Goal: Task Accomplishment & Management: Manage account settings

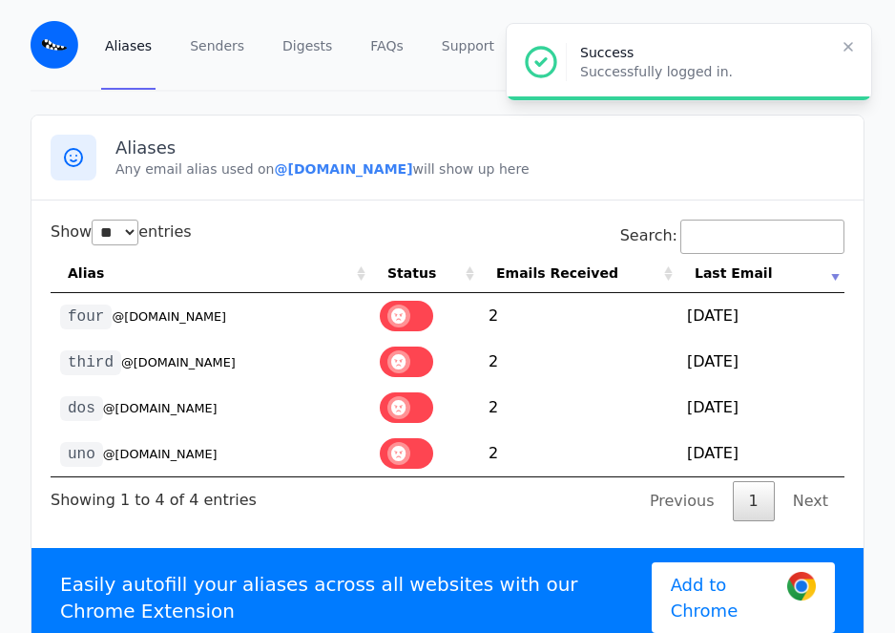
select select "**"
click at [18, 91] on div "Aliases Senders Digests FAQs Support mond dirth View Profile Free Security Pric…" at bounding box center [447, 46] width 895 height 92
click at [58, 41] on img at bounding box center [55, 45] width 48 height 48
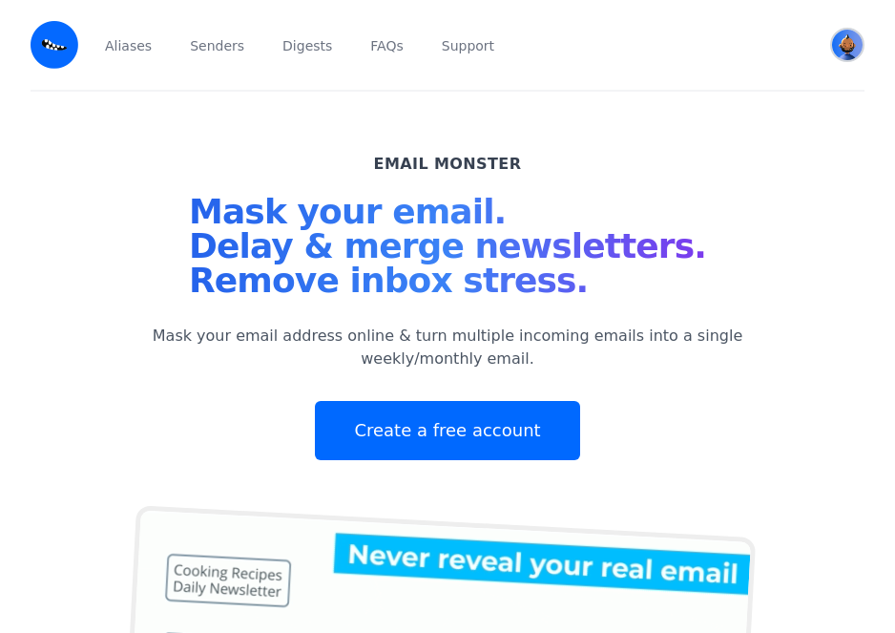
click at [851, 52] on img "User menu" at bounding box center [847, 45] width 31 height 31
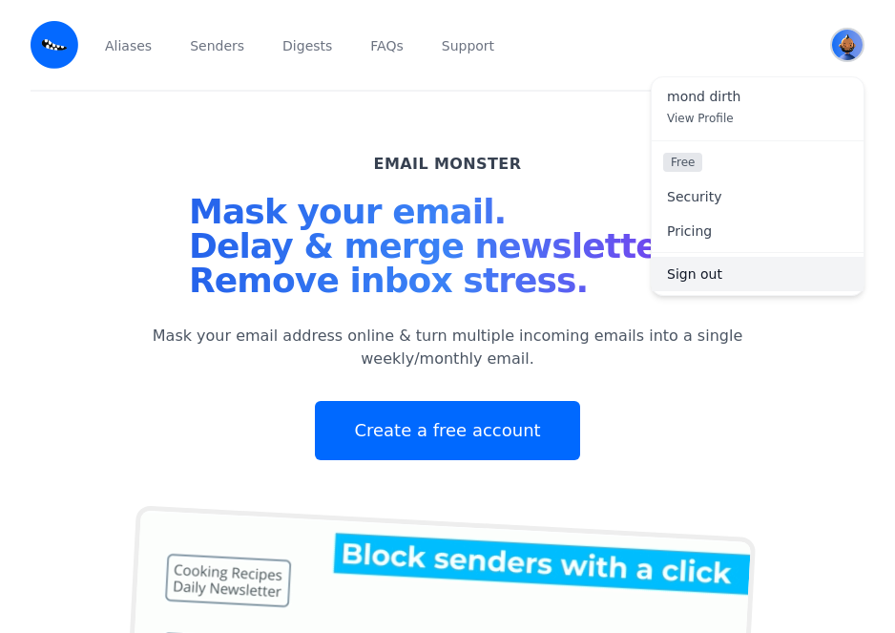
click at [774, 264] on link "Sign out" at bounding box center [758, 274] width 212 height 34
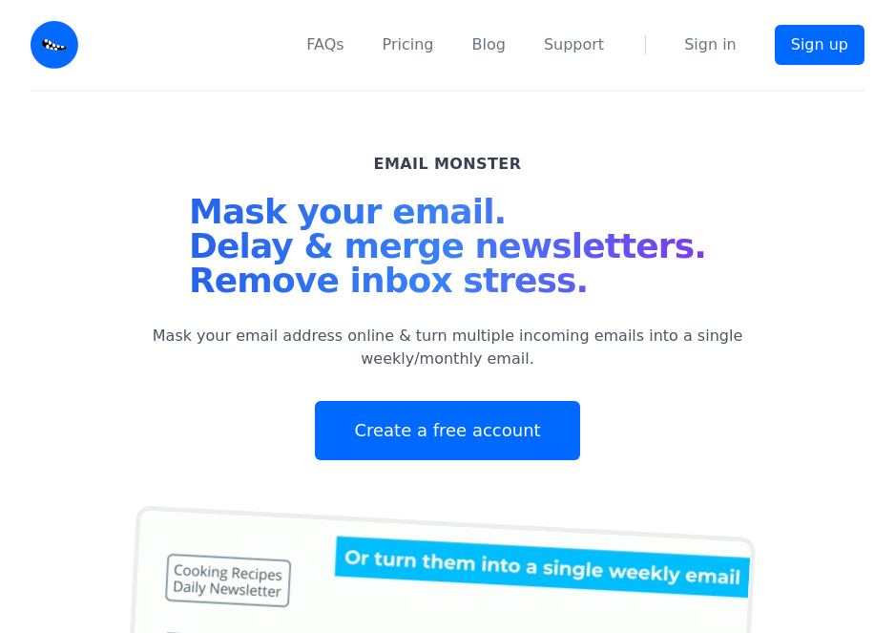
click at [735, 56] on nav "FAQs Pricing Blog Support Sign in Sign up" at bounding box center [483, 45] width 764 height 90
click at [727, 37] on link "Sign in" at bounding box center [710, 44] width 53 height 23
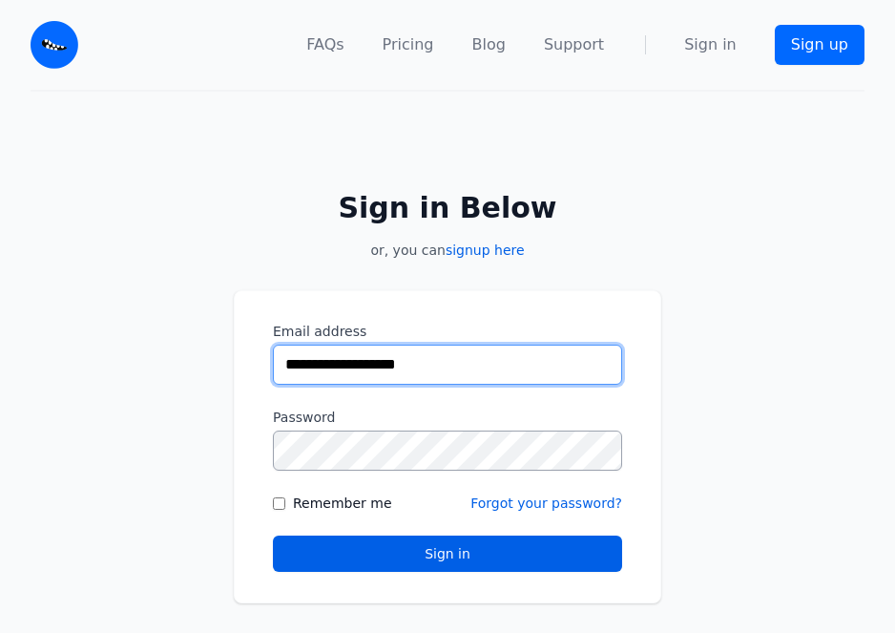
click at [308, 362] on input "**********" at bounding box center [447, 365] width 349 height 40
paste input "email"
type input "**********"
click at [273, 536] on button "Sign in" at bounding box center [447, 554] width 349 height 36
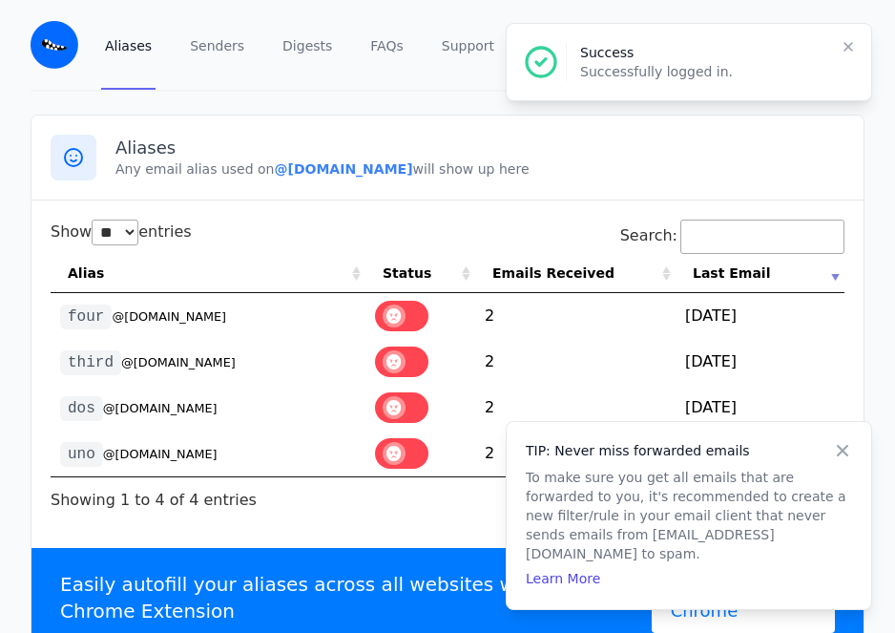
select select "**"
click at [151, 452] on small "@kobedirth.eml.monster" at bounding box center [160, 454] width 115 height 14
drag, startPoint x: 151, startPoint y: 452, endPoint x: 179, endPoint y: 432, distance: 34.4
click at [151, 452] on small "@kobedirth.eml.monster" at bounding box center [160, 454] width 115 height 14
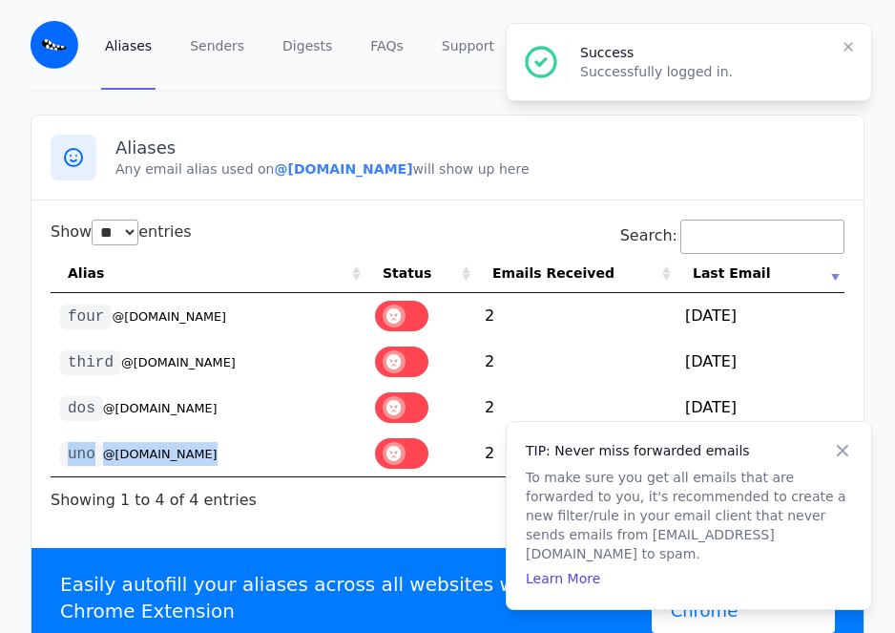
copy tr "uno @kobedirth.eml.monster"
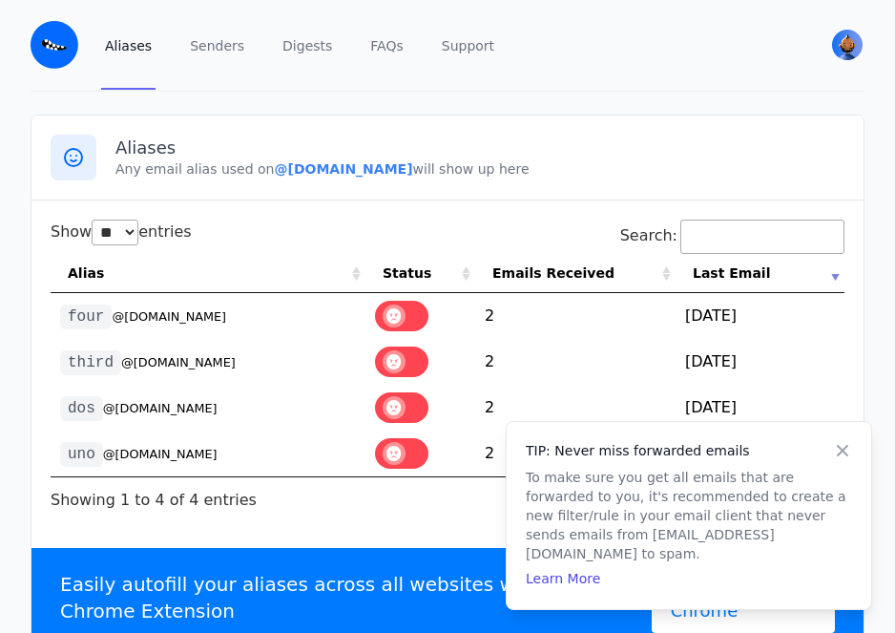
click at [12, 351] on div "Aliases Any email alias used on @kobedirth.eml.monster will show up here Show *…" at bounding box center [447, 391] width 895 height 553
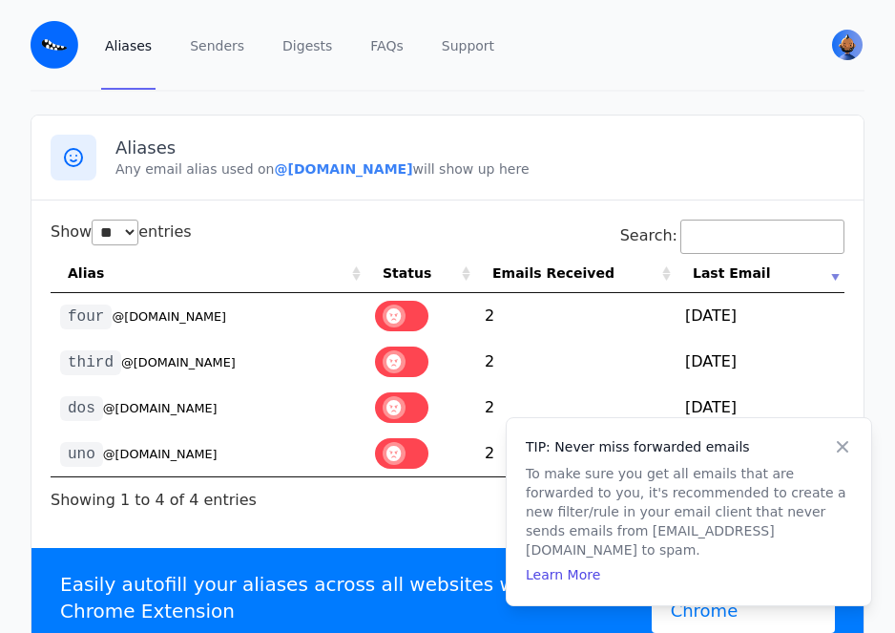
click at [846, 456] on icon at bounding box center [842, 446] width 19 height 19
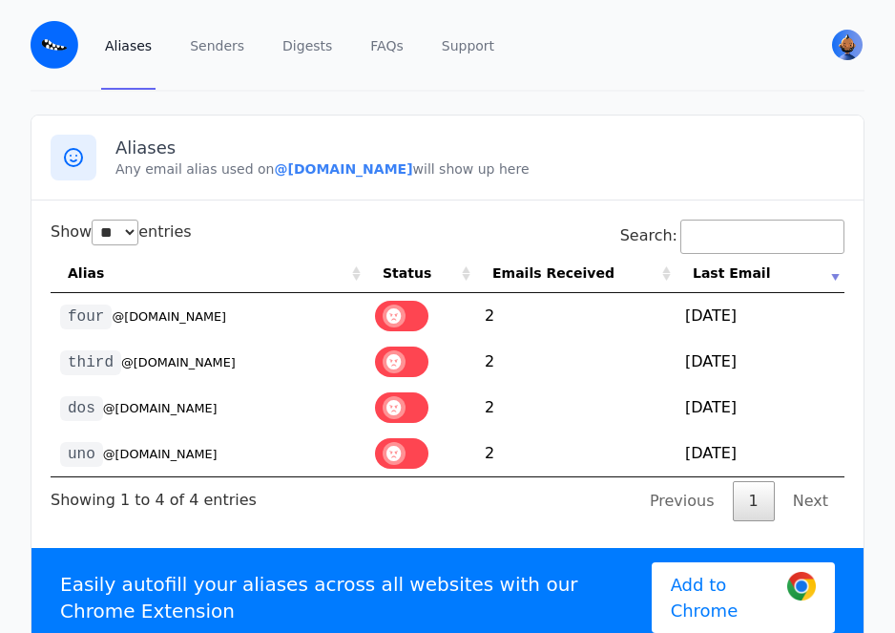
click at [155, 363] on small "@kobedirth.eml.monster" at bounding box center [178, 362] width 115 height 14
drag, startPoint x: 155, startPoint y: 363, endPoint x: 162, endPoint y: 457, distance: 94.8
click at [162, 457] on small "@kobedirth.eml.monster" at bounding box center [160, 454] width 115 height 14
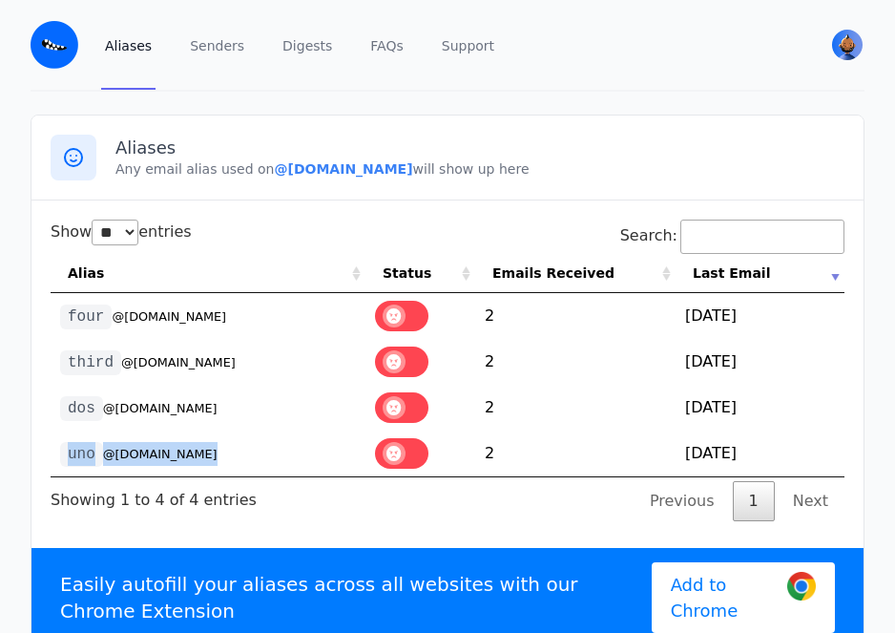
click at [162, 457] on small "@kobedirth.eml.monster" at bounding box center [160, 454] width 115 height 14
copy tr "uno @kobedirth.eml.monster"
drag, startPoint x: 34, startPoint y: 108, endPoint x: 49, endPoint y: 98, distance: 17.2
click at [34, 108] on main "Aliases Any email alias used on @kobedirth.eml.monster will show up here Show *…" at bounding box center [447, 391] width 895 height 599
click at [153, 360] on small "@kobedirth.eml.monster" at bounding box center [178, 362] width 115 height 14
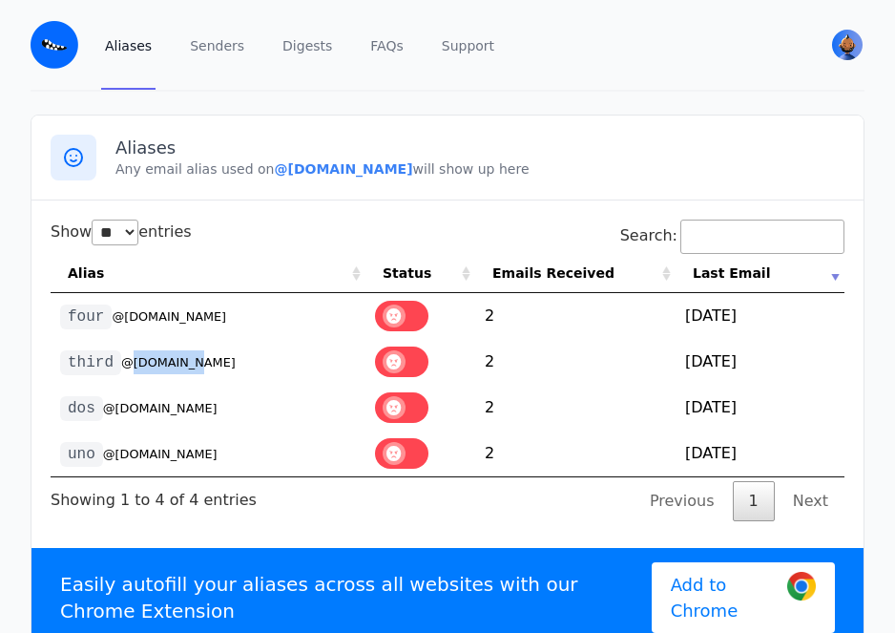
click at [153, 360] on small "@kobedirth.eml.monster" at bounding box center [178, 362] width 115 height 14
copy small "kobedirth"
click at [186, 53] on link "Senders" at bounding box center [217, 45] width 62 height 90
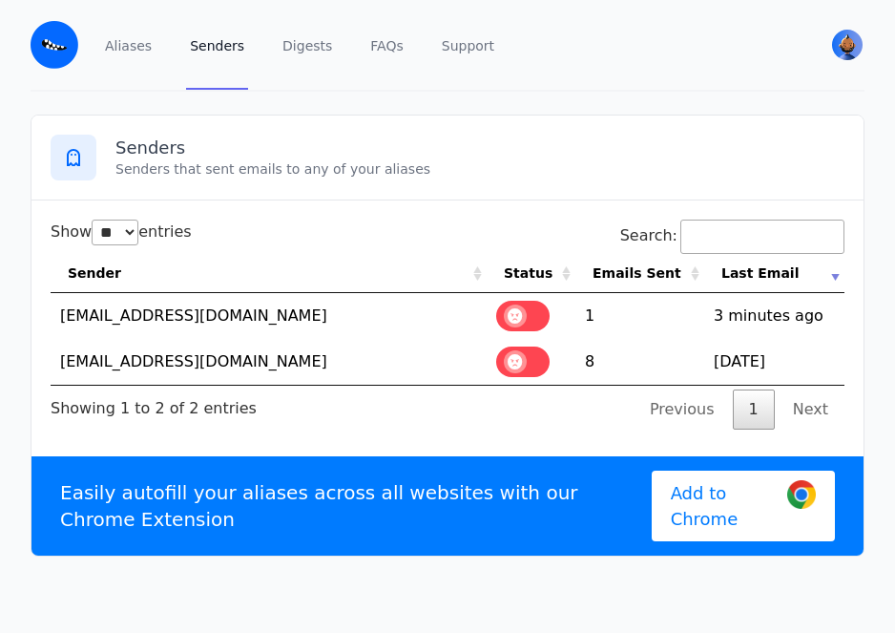
select select "**"
click at [326, 319] on td "harish+2Es=getboomerang.ai@bf05x.hs-send.com" at bounding box center [269, 316] width 436 height 46
